Goal: Task Accomplishment & Management: Manage account settings

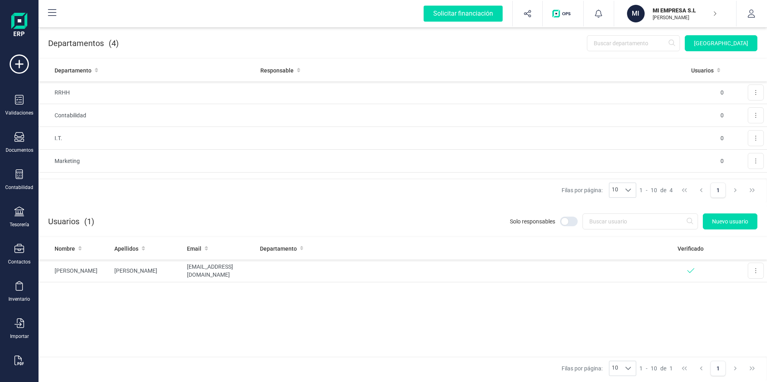
click at [197, 40] on div "[GEOGRAPHIC_DATA]" at bounding box center [438, 43] width 638 height 16
click at [650, 20] on div "MI EMPRESA [PERSON_NAME]" at bounding box center [680, 14] width 62 height 18
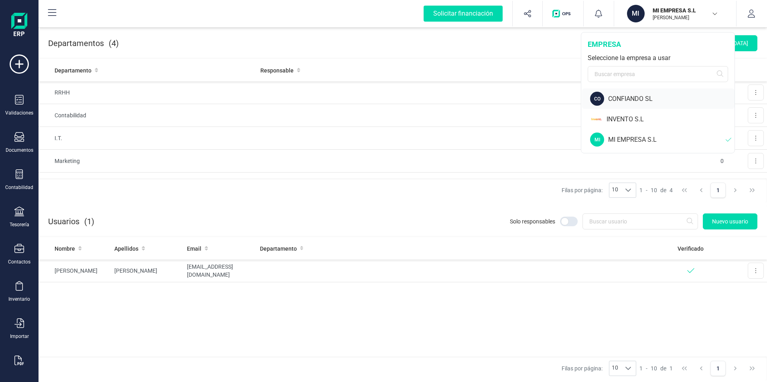
click at [637, 99] on div "CONFIANDO SL" at bounding box center [671, 99] width 126 height 10
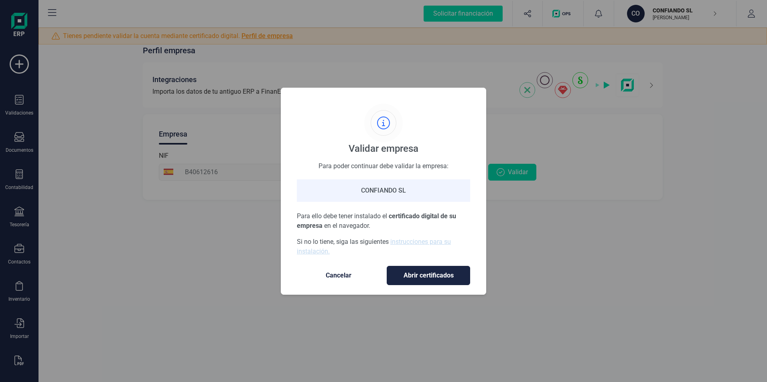
drag, startPoint x: 353, startPoint y: 275, endPoint x: 411, endPoint y: 217, distance: 81.4
click at [353, 275] on span "Cancelar" at bounding box center [338, 276] width 67 height 10
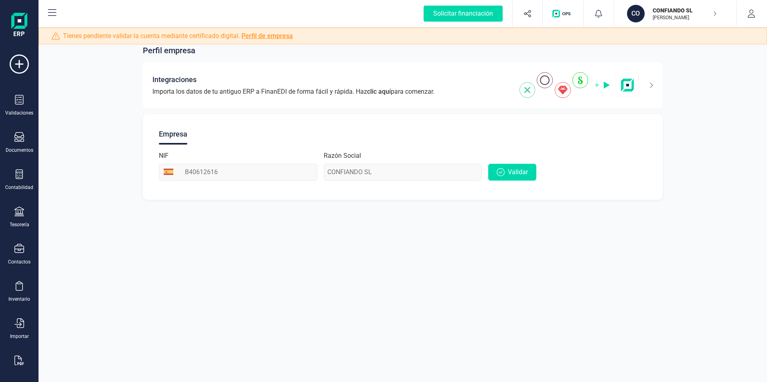
click at [683, 12] on p "CONFIANDO SL" at bounding box center [684, 10] width 64 height 8
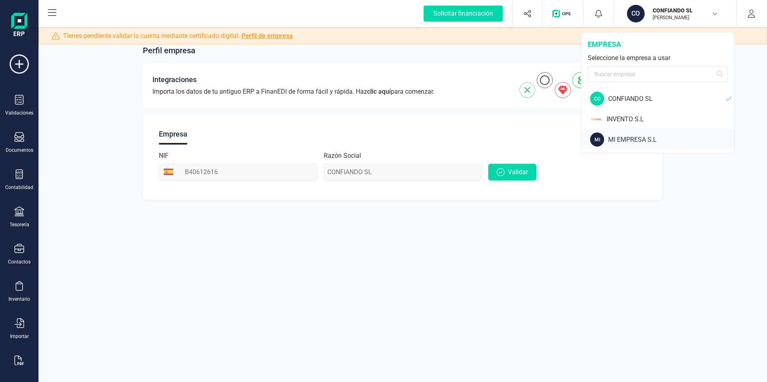
click at [640, 142] on div "MI EMPRESA S.L" at bounding box center [671, 140] width 126 height 10
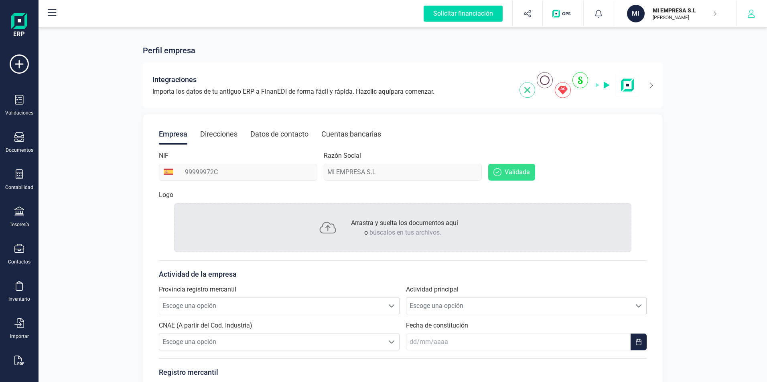
click at [745, 11] on button "button" at bounding box center [751, 14] width 30 height 26
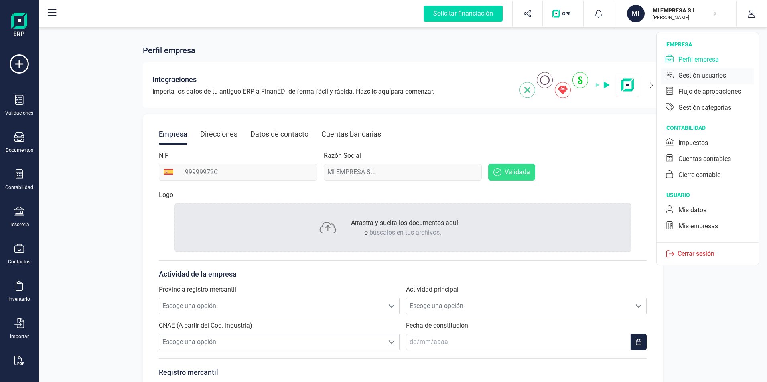
click at [698, 81] on div "Gestión usuarios" at bounding box center [707, 76] width 92 height 16
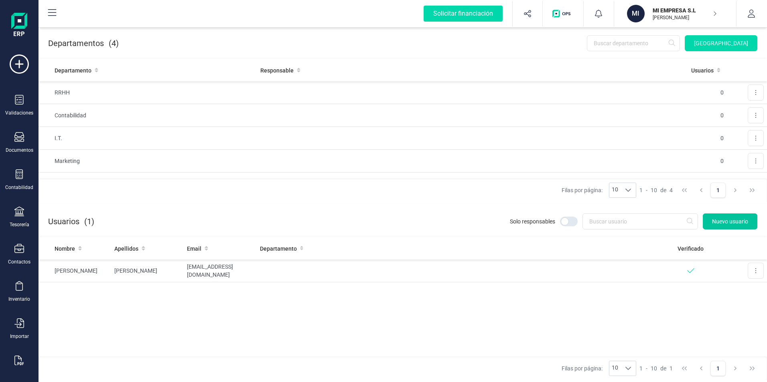
click at [719, 223] on span "Nuevo usuario" at bounding box center [730, 222] width 36 height 8
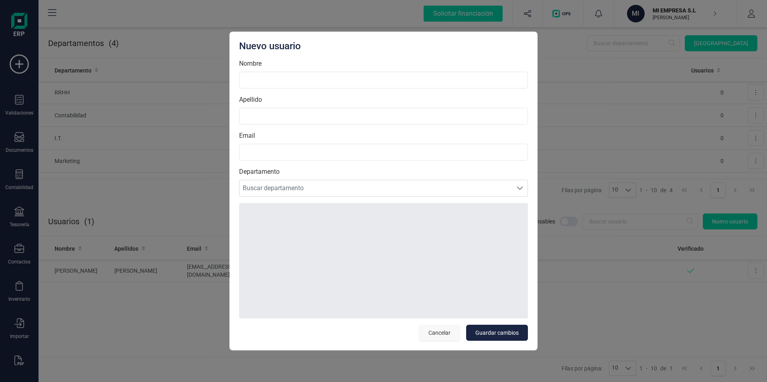
click at [451, 328] on button "Cancelar" at bounding box center [439, 333] width 40 height 16
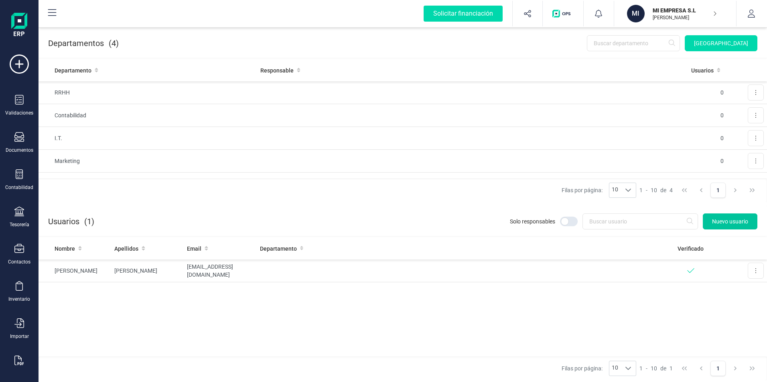
click at [724, 224] on span "Nuevo usuario" at bounding box center [730, 222] width 36 height 8
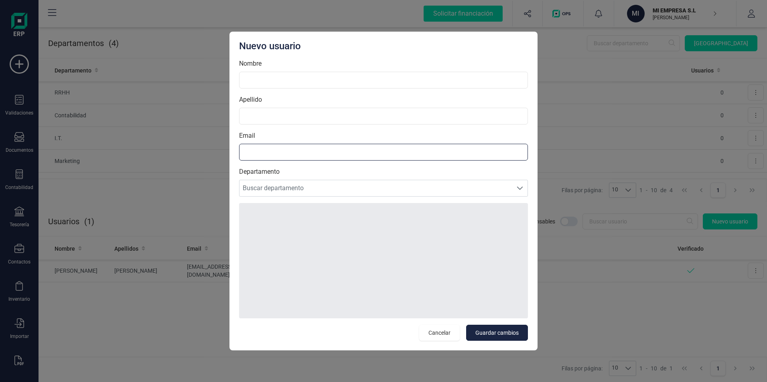
click at [282, 156] on input "Email" at bounding box center [383, 152] width 289 height 17
click at [443, 336] on span "Cancelar" at bounding box center [439, 333] width 22 height 8
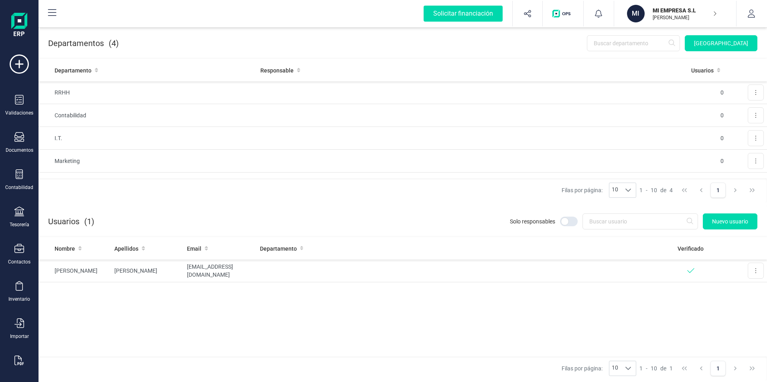
click at [185, 204] on section "Departamentos (4) [GEOGRAPHIC_DATA] Departamento Responsable Usuarios RRHH 0 Ed…" at bounding box center [402, 115] width 728 height 178
